Goal: Task Accomplishment & Management: Manage account settings

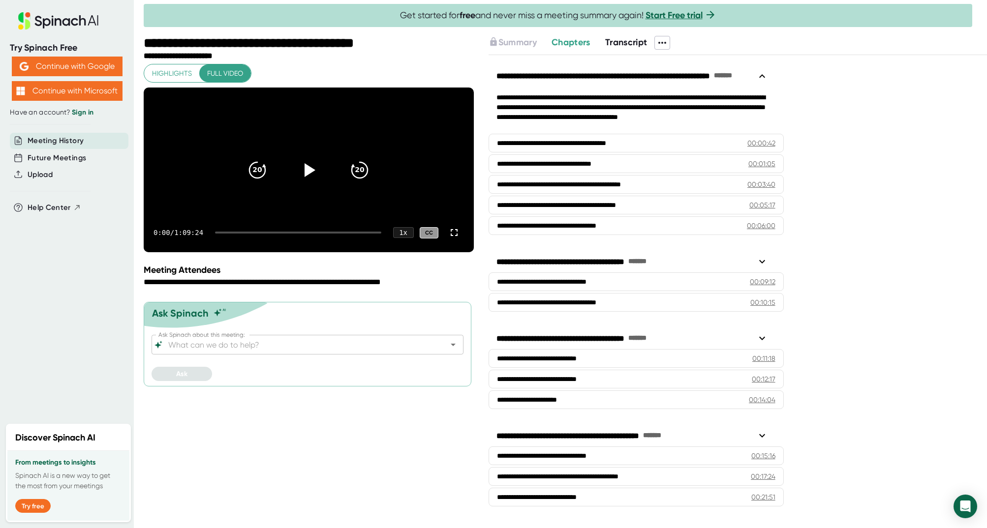
click at [89, 108] on link "Sign in" at bounding box center [83, 112] width 22 height 8
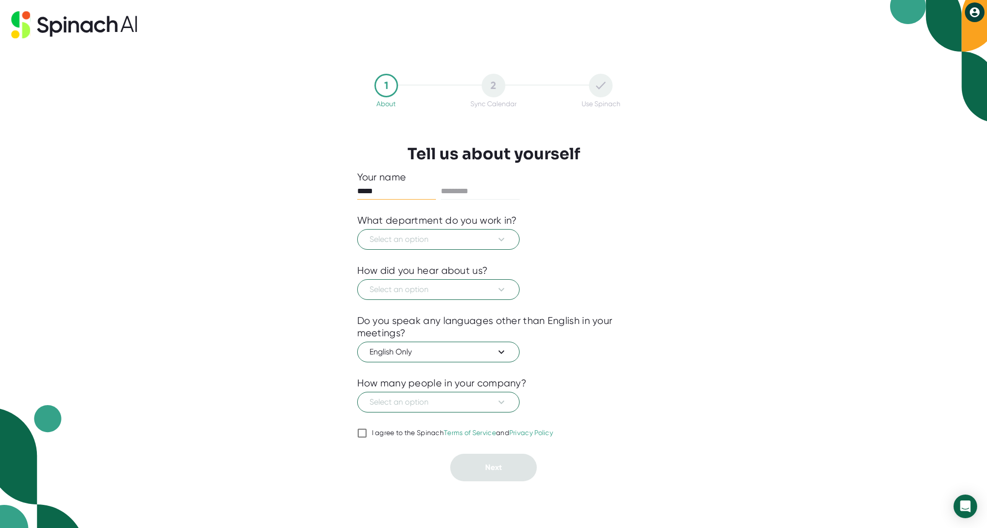
type input "*****"
type input "******"
click at [478, 245] on span "Select an option" at bounding box center [438, 240] width 138 height 12
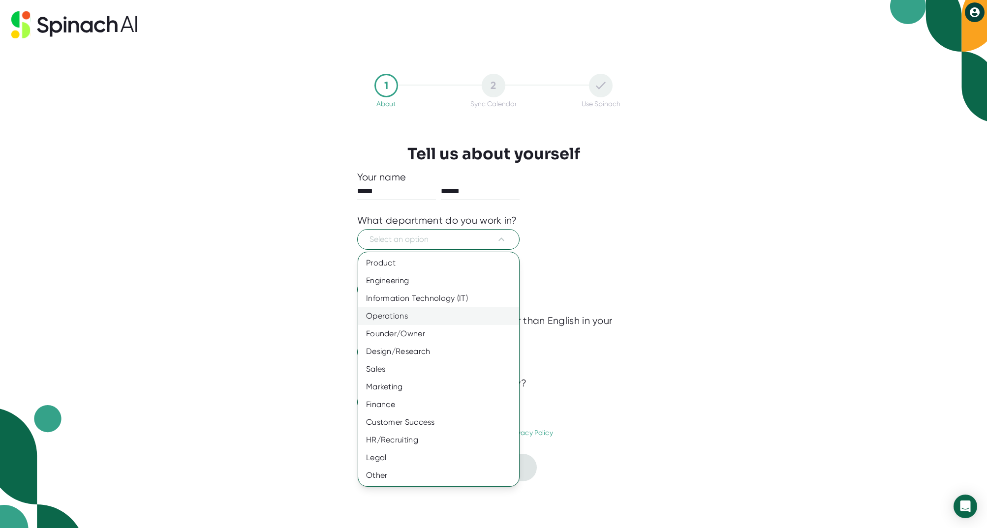
click at [412, 323] on div "Operations" at bounding box center [438, 316] width 161 height 18
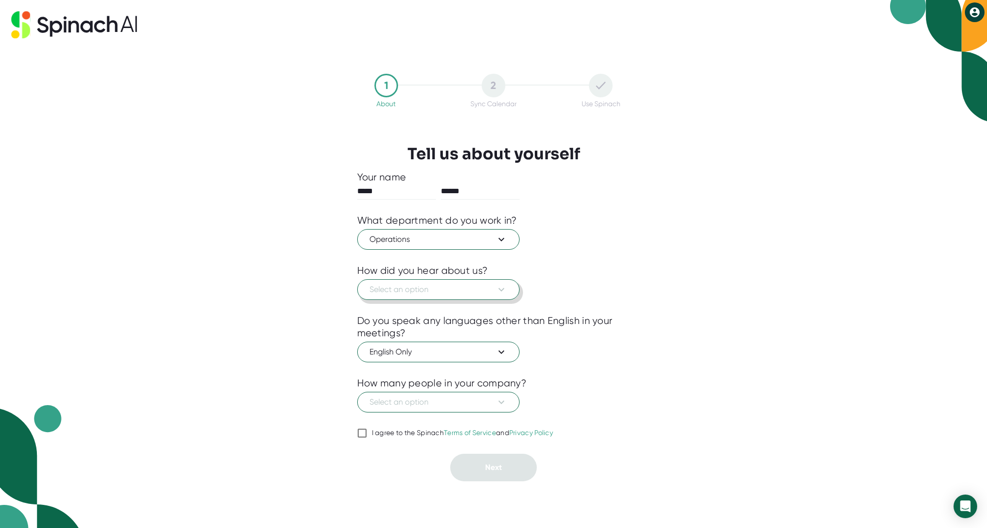
click at [407, 288] on span "Select an option" at bounding box center [438, 290] width 138 height 12
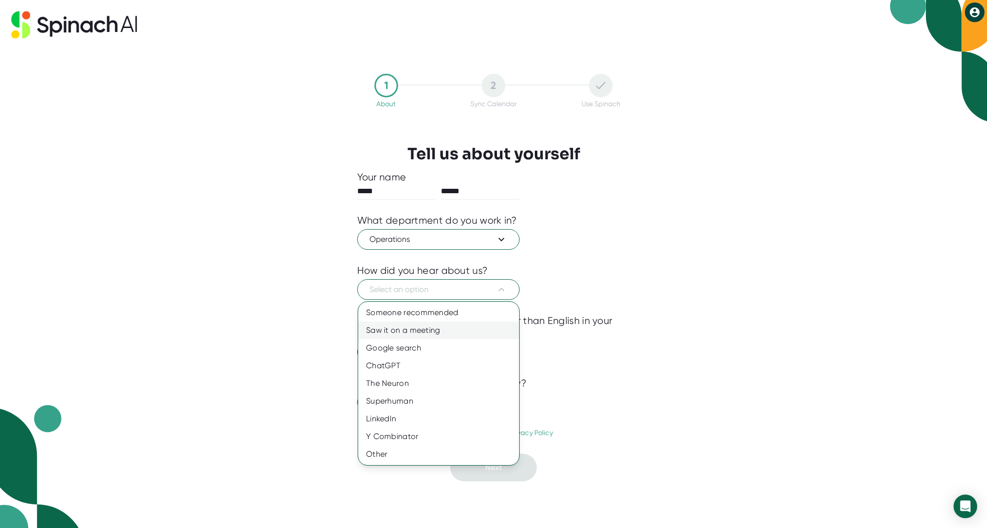
click at [428, 335] on div "Saw it on a meeting" at bounding box center [438, 331] width 161 height 18
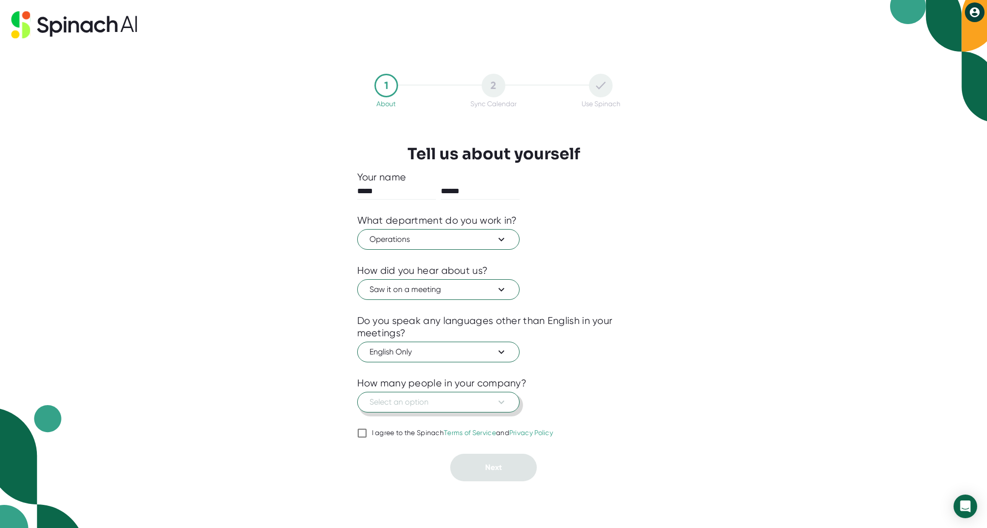
click at [420, 398] on span "Select an option" at bounding box center [438, 402] width 138 height 12
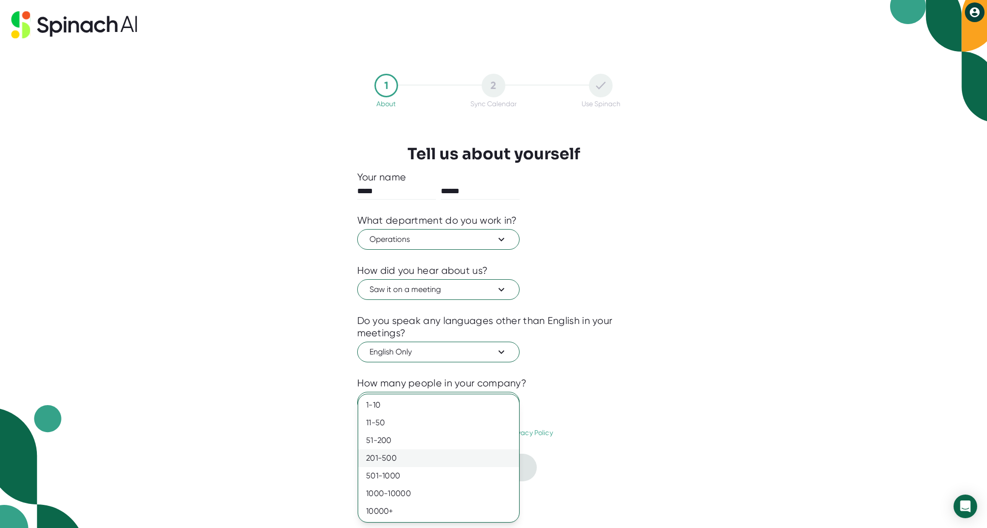
click at [406, 457] on div "201-500" at bounding box center [438, 459] width 161 height 18
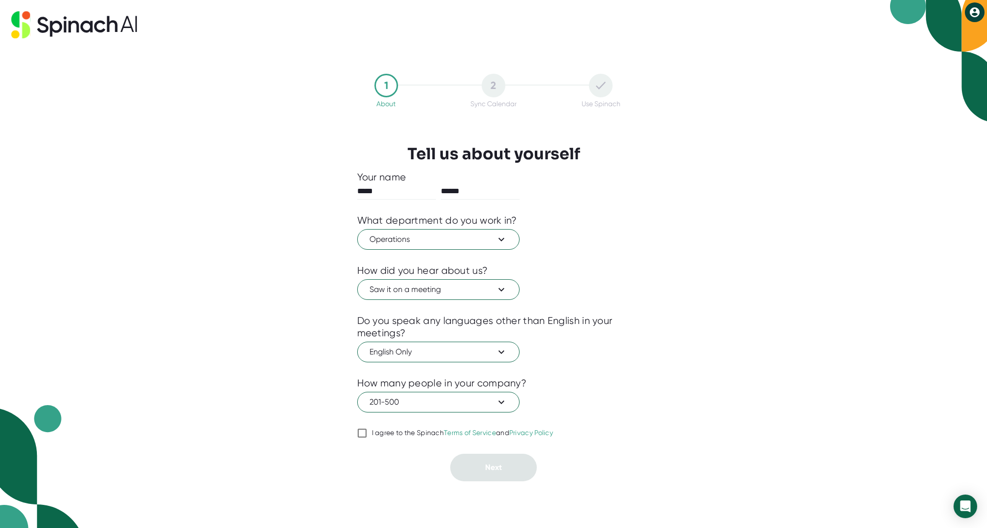
click at [410, 434] on div "I agree to the Spinach Terms of Service and Privacy Policy" at bounding box center [463, 433] width 182 height 9
click at [367, 434] on input "I agree to the Spinach Terms of Service and Privacy Policy" at bounding box center [362, 433] width 10 height 12
checkbox input "true"
click at [500, 470] on span "Next" at bounding box center [493, 467] width 17 height 9
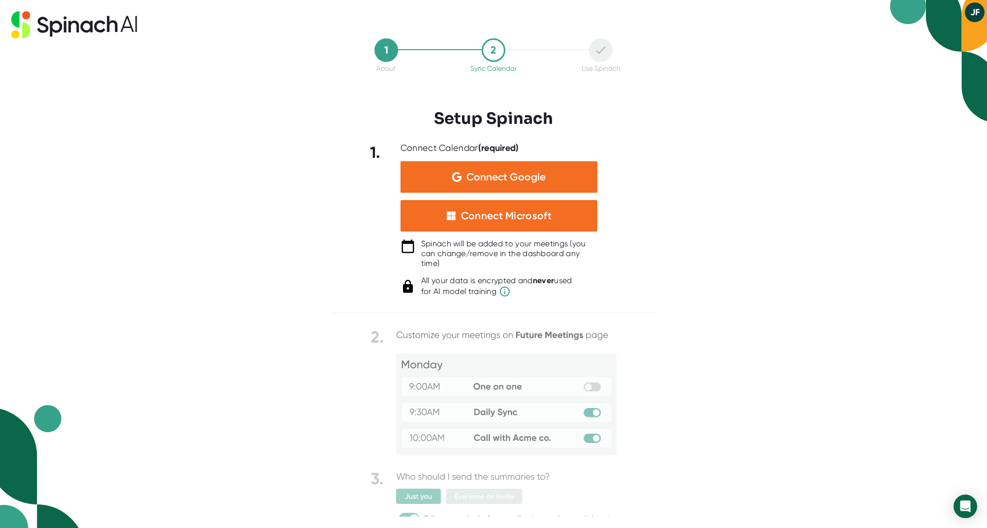
click at [577, 423] on img at bounding box center [493, 428] width 246 height 200
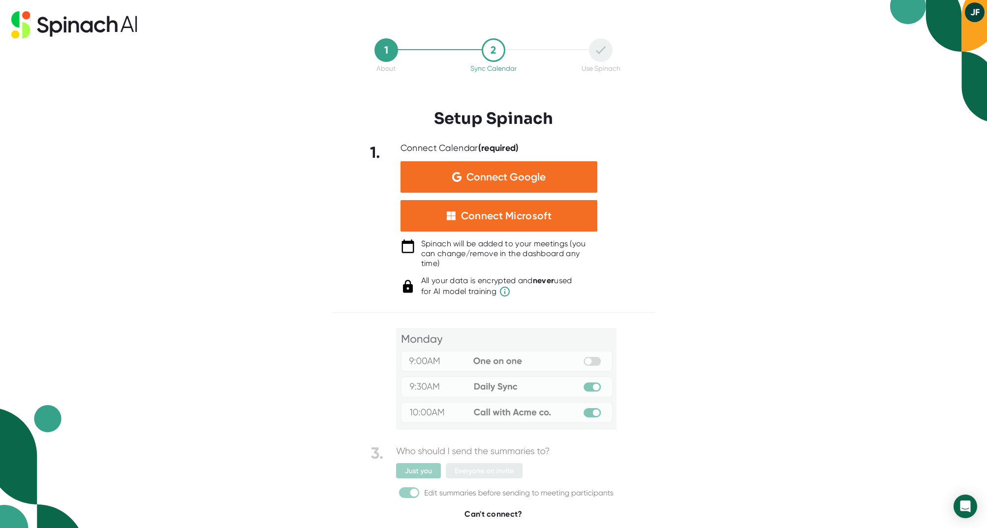
scroll to position [36, 0]
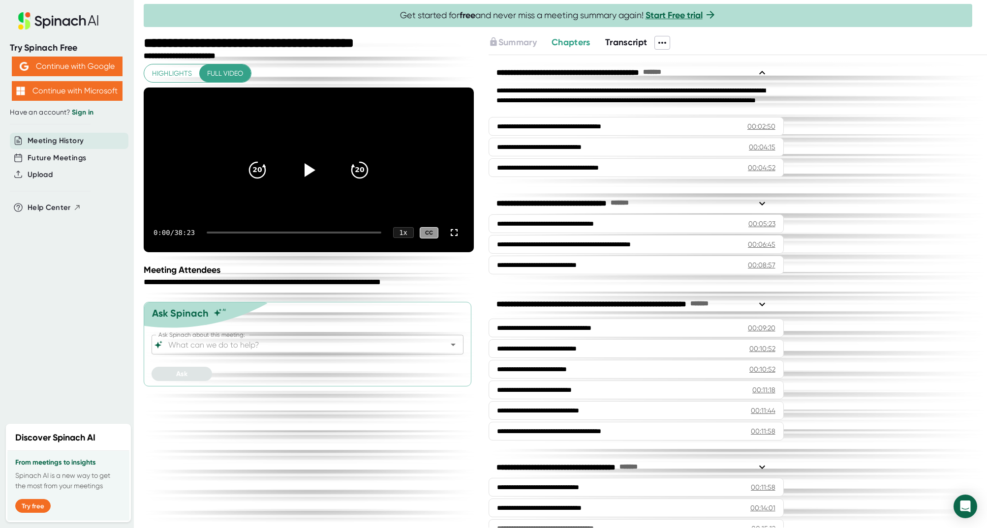
click at [82, 113] on link "Sign in" at bounding box center [83, 112] width 22 height 8
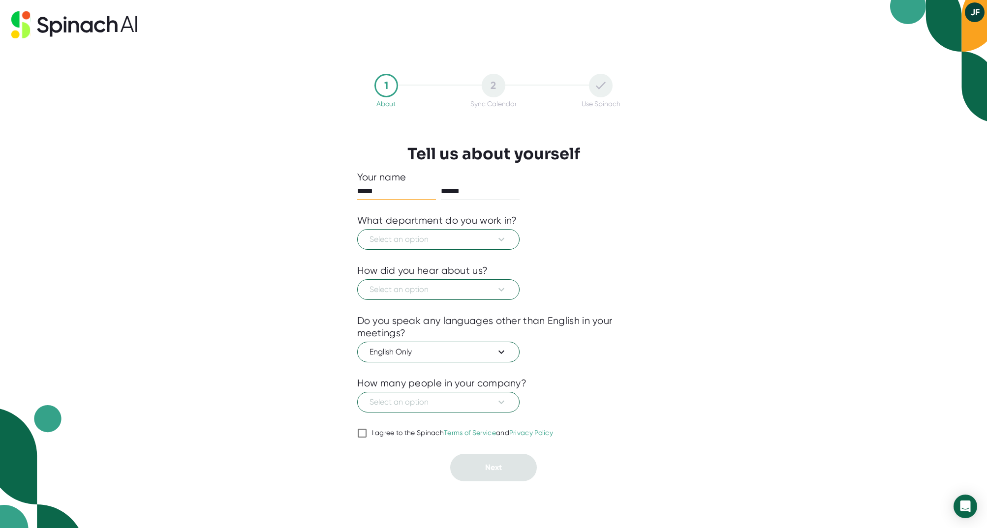
click at [69, 18] on icon at bounding box center [74, 24] width 126 height 27
click at [415, 240] on span "Select an option" at bounding box center [438, 240] width 138 height 12
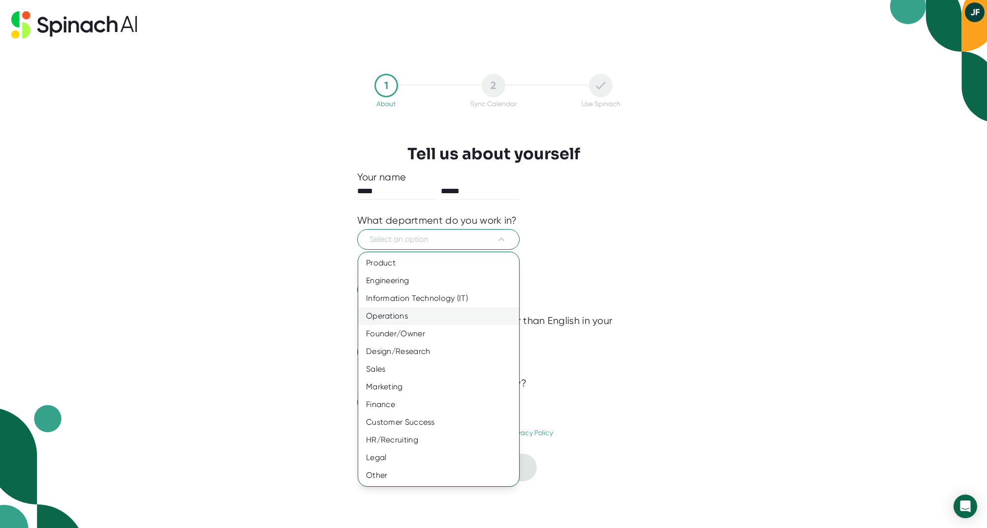
click at [408, 320] on div "Operations" at bounding box center [438, 316] width 161 height 18
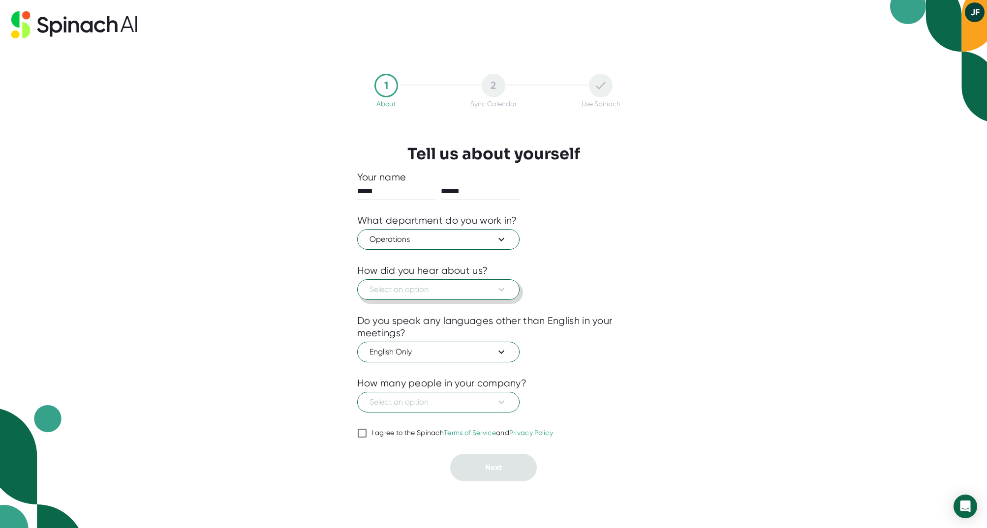
click at [401, 295] on span "Select an option" at bounding box center [438, 290] width 138 height 12
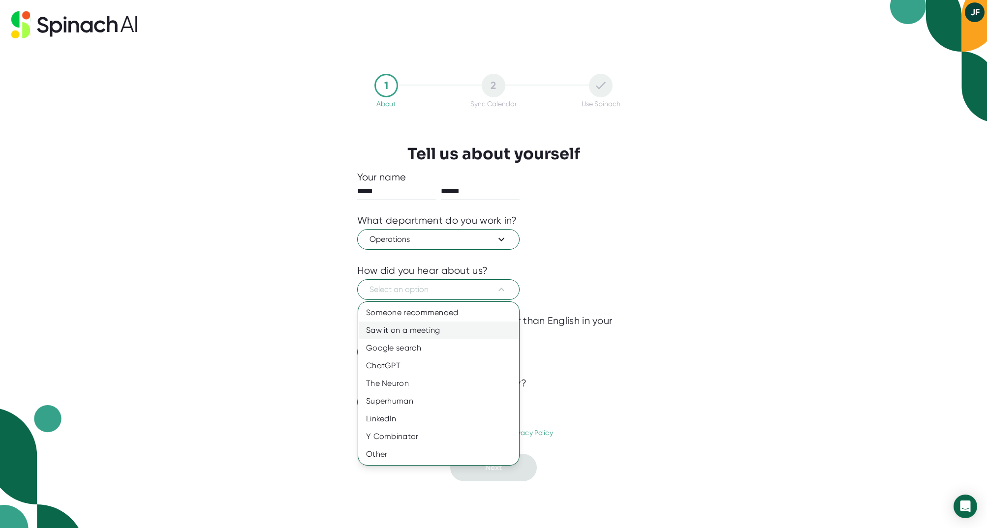
click at [399, 327] on div "Saw it on a meeting" at bounding box center [438, 331] width 161 height 18
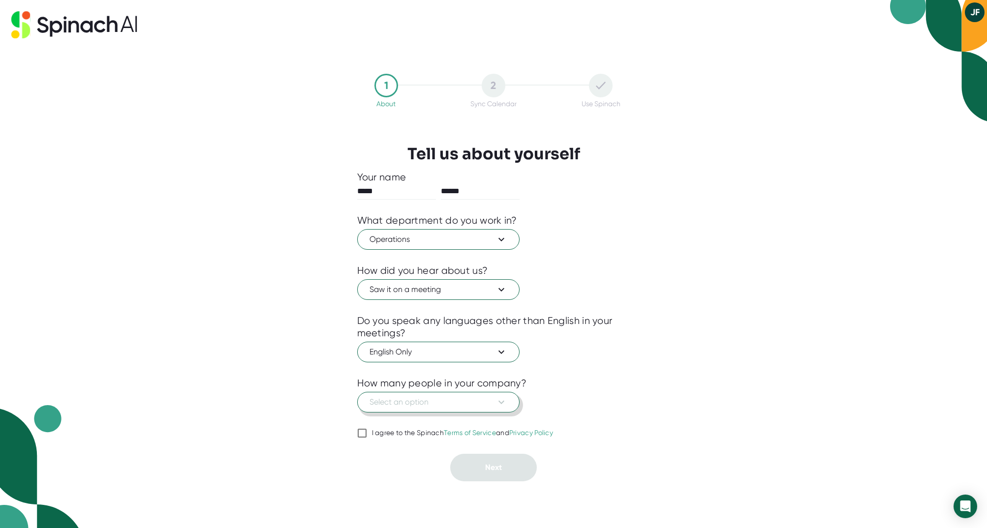
click at [419, 399] on span "Select an option" at bounding box center [438, 402] width 138 height 12
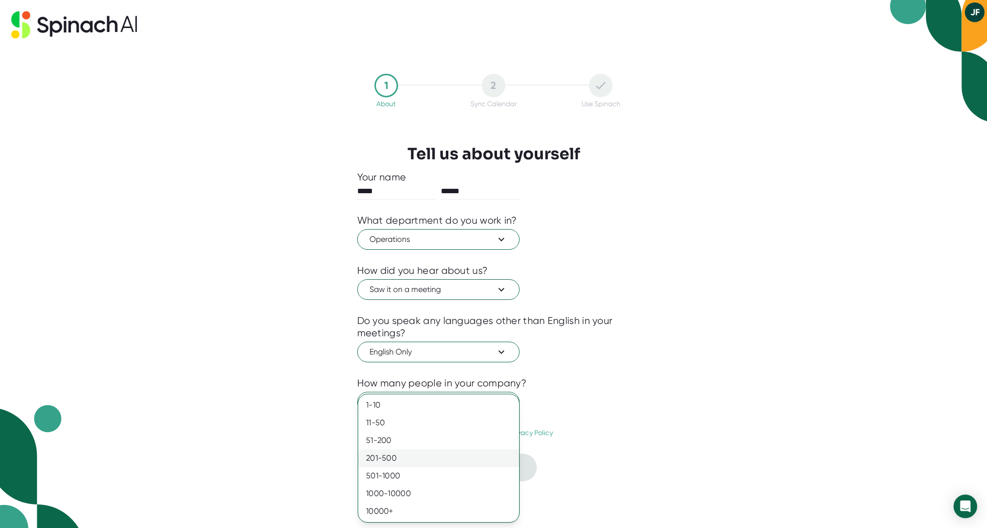
click at [407, 462] on div "201-500" at bounding box center [438, 459] width 161 height 18
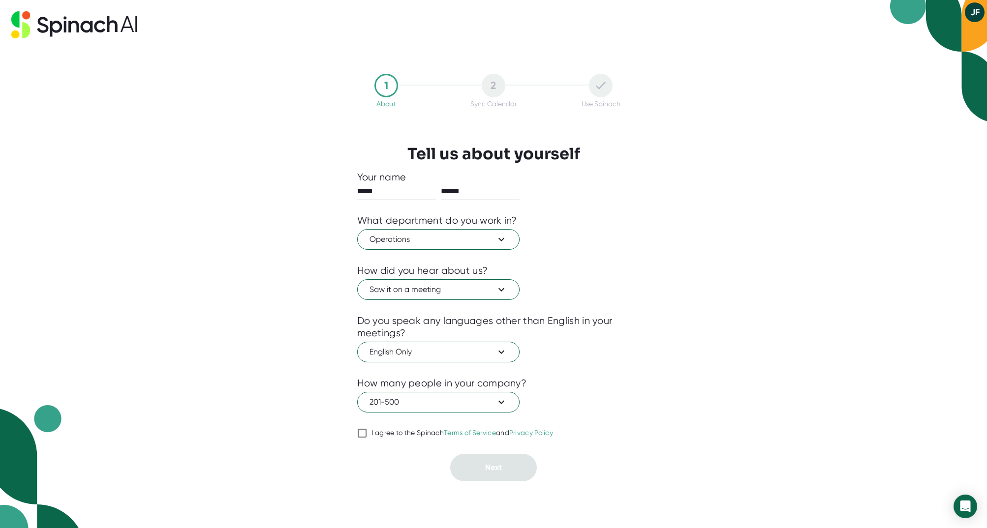
click at [416, 430] on div "I agree to the Spinach Terms of Service and Privacy Policy" at bounding box center [463, 433] width 182 height 9
click at [367, 430] on input "I agree to the Spinach Terms of Service and Privacy Policy" at bounding box center [362, 433] width 10 height 12
checkbox input "true"
click at [486, 461] on button "Next" at bounding box center [493, 468] width 87 height 28
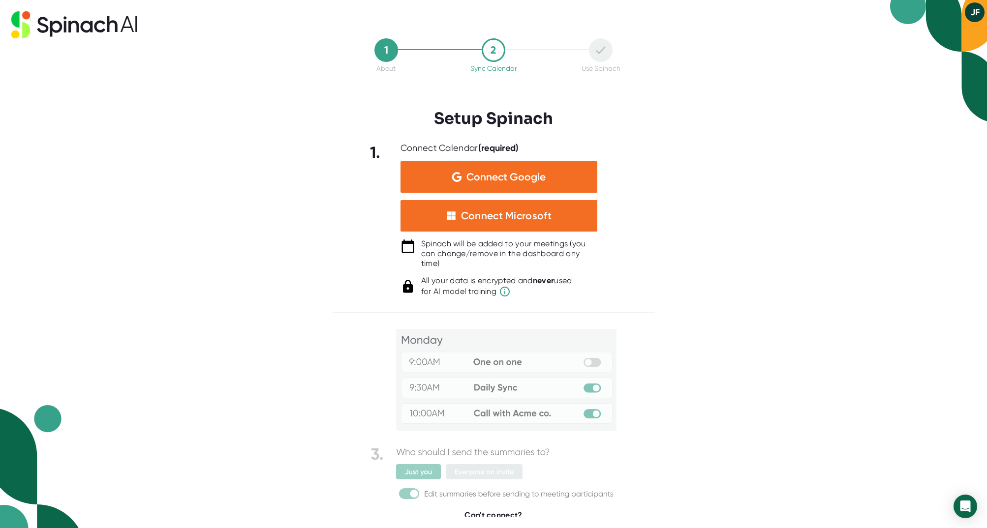
scroll to position [36, 0]
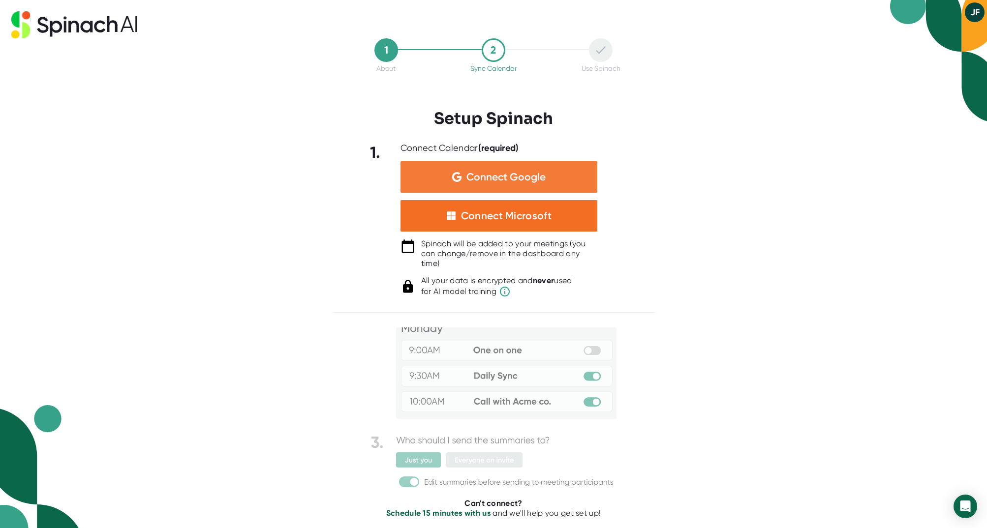
click at [527, 179] on span "Connect Google" at bounding box center [505, 177] width 79 height 10
